Goal: Information Seeking & Learning: Learn about a topic

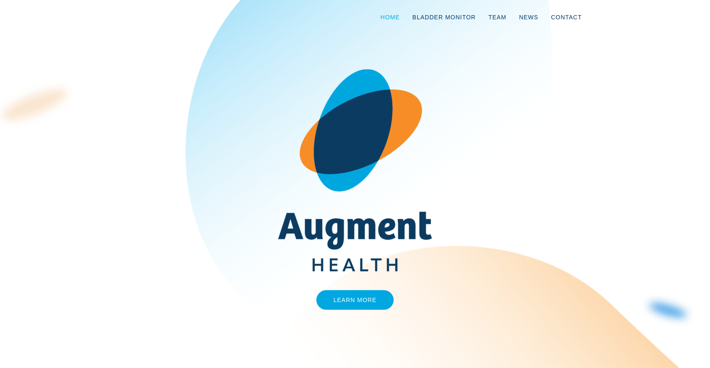
click at [393, 16] on link "Home" at bounding box center [391, 17] width 32 height 28
click at [364, 302] on link "Learn More" at bounding box center [356, 300] width 78 height 20
